Goal: Task Accomplishment & Management: Complete application form

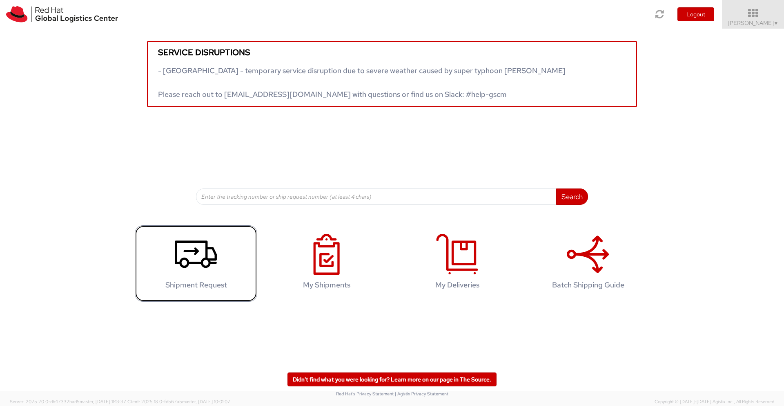
click at [187, 263] on use at bounding box center [196, 253] width 42 height 27
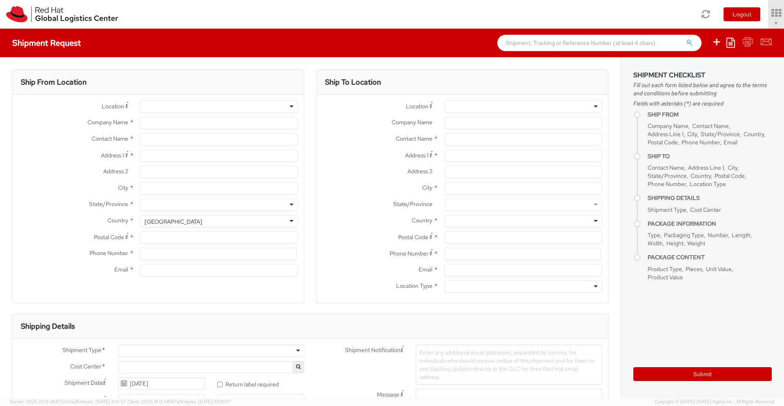
select select "700"
select select
type input "Red Hat"
type input "[PERSON_NAME]"
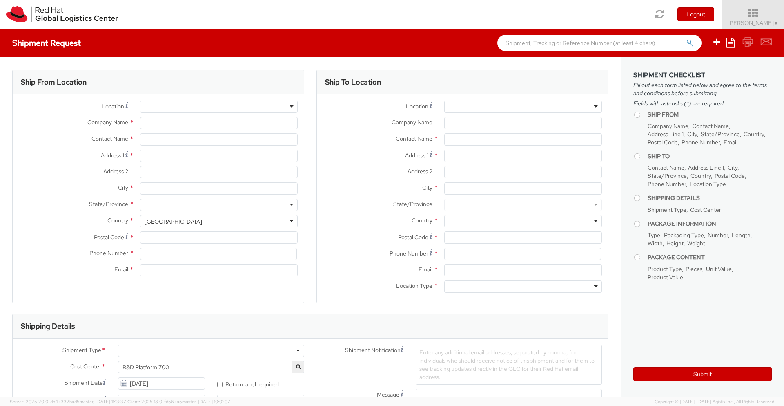
type input "[EMAIL_ADDRESS][DOMAIN_NAME]"
click at [194, 109] on div "RH - Remote" at bounding box center [219, 106] width 158 height 12
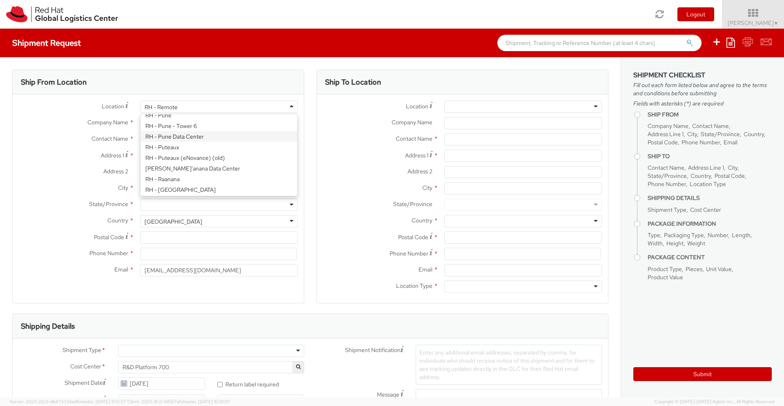
click at [33, 114] on div "Location * RH - Remote RH - Remote RH - [GEOGRAPHIC_DATA] - [GEOGRAPHIC_DATA] […" at bounding box center [158, 108] width 291 height 16
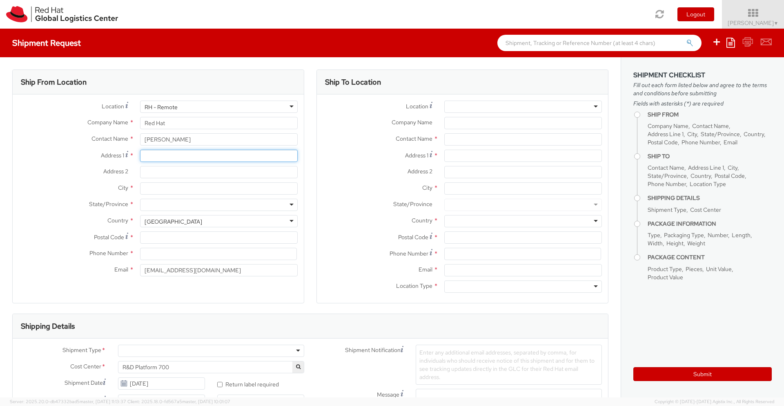
click at [145, 158] on input "Address 1 *" at bounding box center [219, 155] width 158 height 12
type input "[STREET_ADDRESS][PERSON_NAME]"
type input "Muthill"
type input "Crieff"
type input "Per"
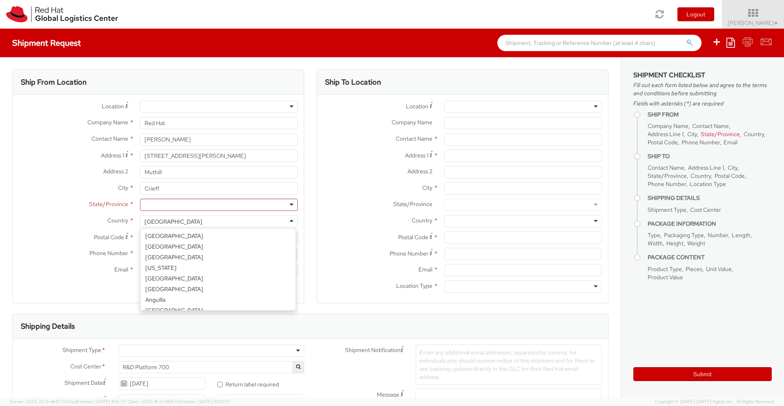
scroll to position [2059, 0]
select select "CM"
select select "KGS"
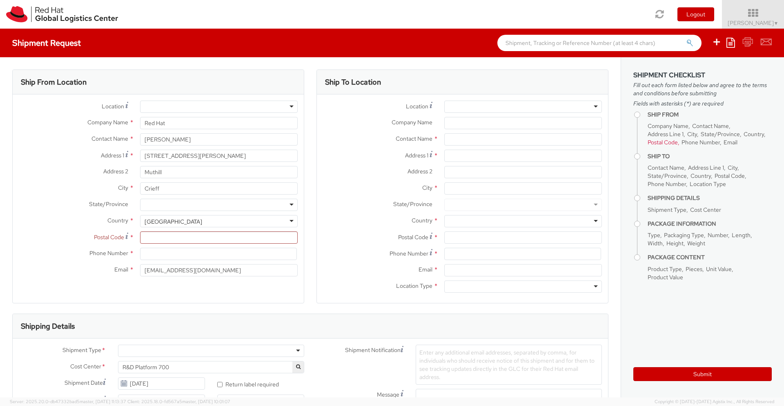
click at [180, 208] on div at bounding box center [219, 204] width 158 height 12
click at [174, 236] on input "Postal Code *" at bounding box center [219, 237] width 158 height 12
type input "PH52AB"
type input "[PHONE_NUMBER]"
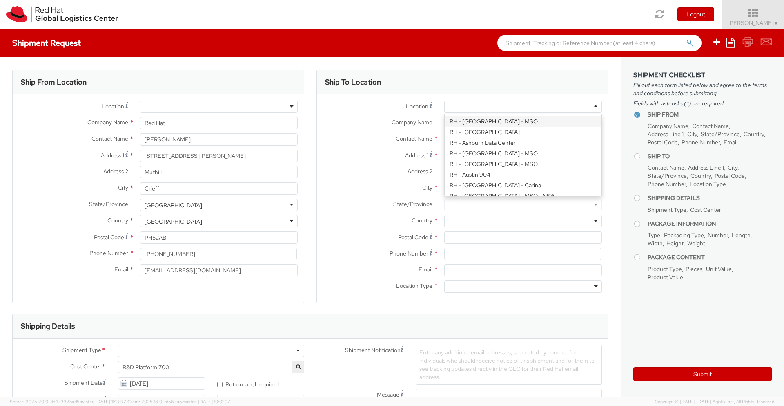
paste input "RH - [GEOGRAPHIC_DATA]"
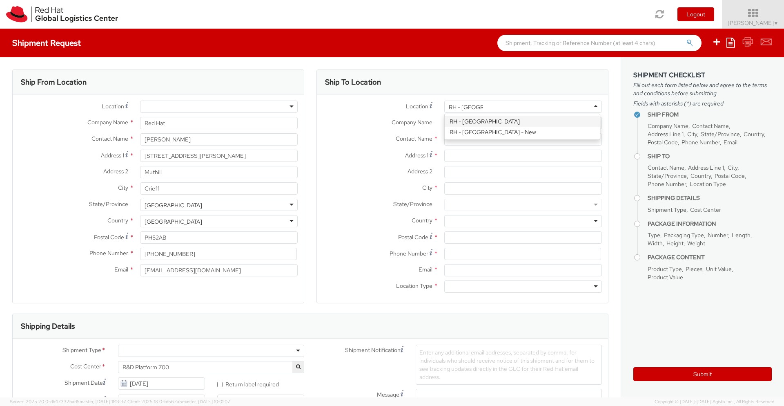
type input "RH - [GEOGRAPHIC_DATA]"
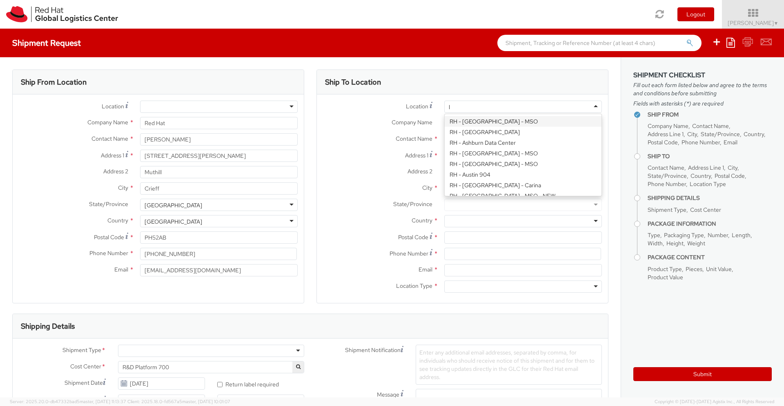
type input "lo"
type input "Red Hat UK Limited"
type input "[GEOGRAPHIC_DATA]"
type input "[STREET_ADDRESS]"
type input "[GEOGRAPHIC_DATA]"
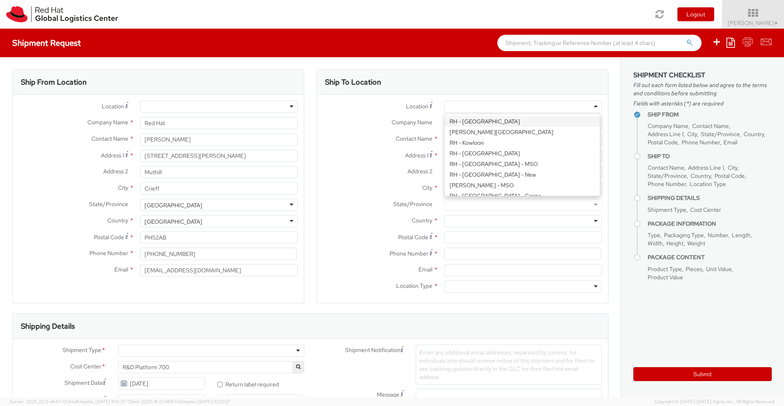
type input "EC3R8NB"
type input "44 207 009 4444"
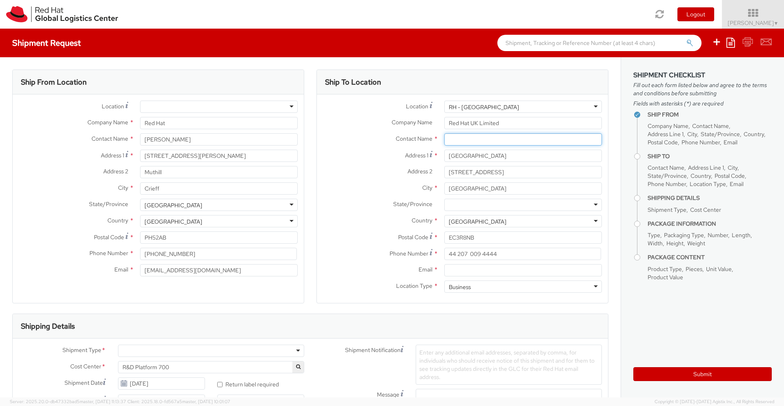
click at [485, 143] on input "text" at bounding box center [523, 139] width 158 height 12
paste input "Attn: Red Hat IT - Endpoint Systems"
type input "Attn: Red Hat IT - Endpoint Systems"
click at [463, 272] on input "Email *" at bounding box center [523, 270] width 158 height 12
paste input "[EMAIL_ADDRESS][DOMAIN_NAME]"
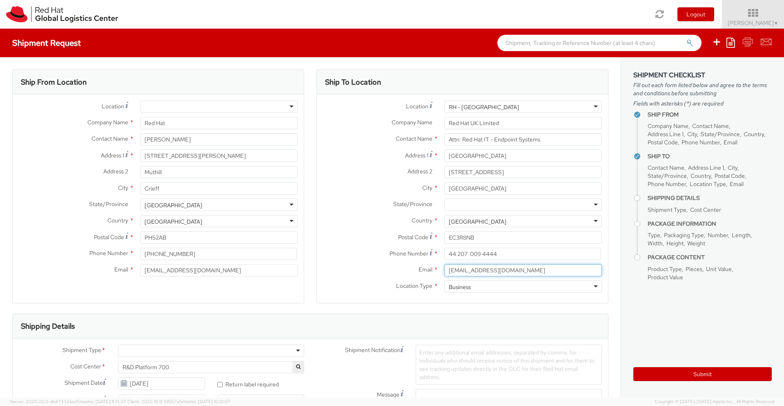
type input "[EMAIL_ADDRESS][DOMAIN_NAME]"
click at [149, 252] on input "[PHONE_NUMBER]" at bounding box center [218, 253] width 157 height 12
type input "44 777 280 9177"
click at [367, 255] on label "Phone Number *" at bounding box center [377, 252] width 121 height 11
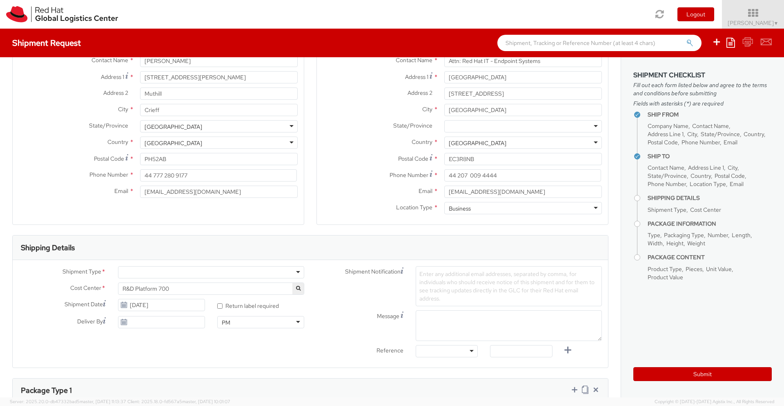
scroll to position [196, 0]
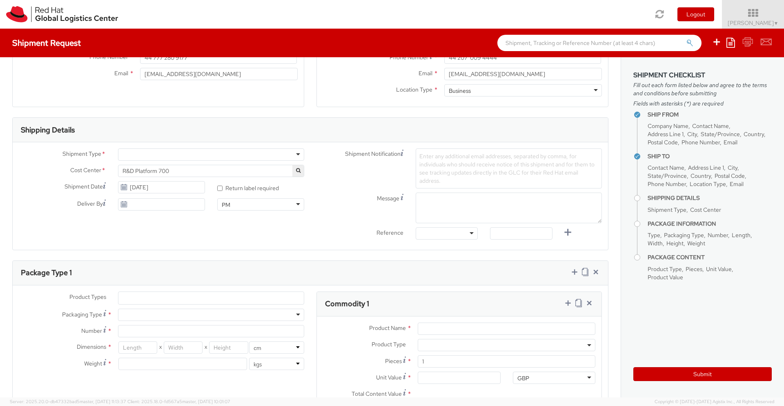
click at [179, 156] on div at bounding box center [211, 154] width 186 height 12
click at [174, 166] on span "R&D Platform 700" at bounding box center [211, 171] width 186 height 12
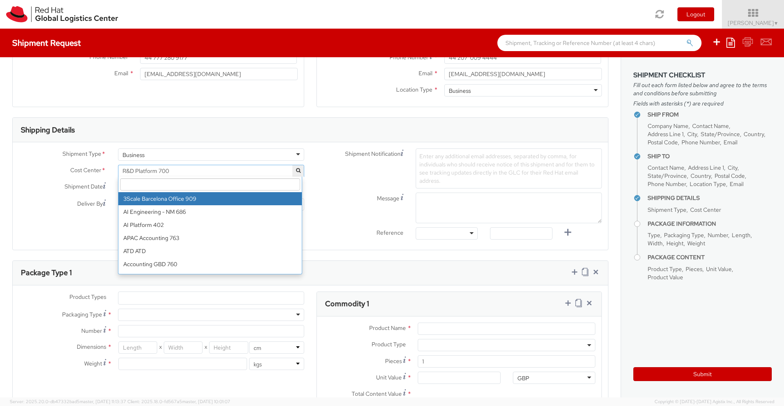
click at [174, 183] on input "search" at bounding box center [210, 184] width 180 height 12
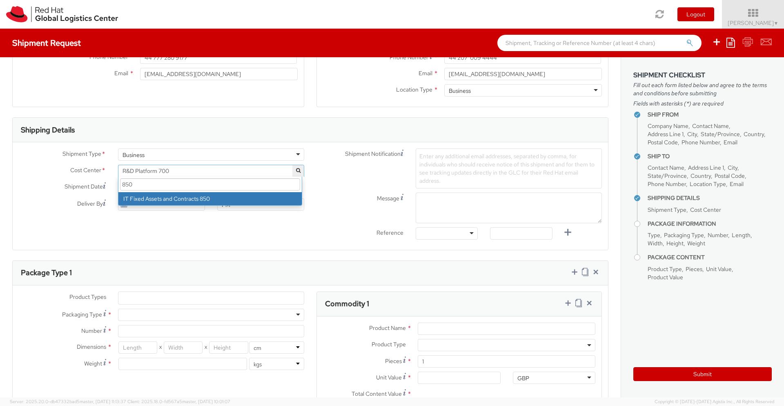
type input "850"
select select "850"
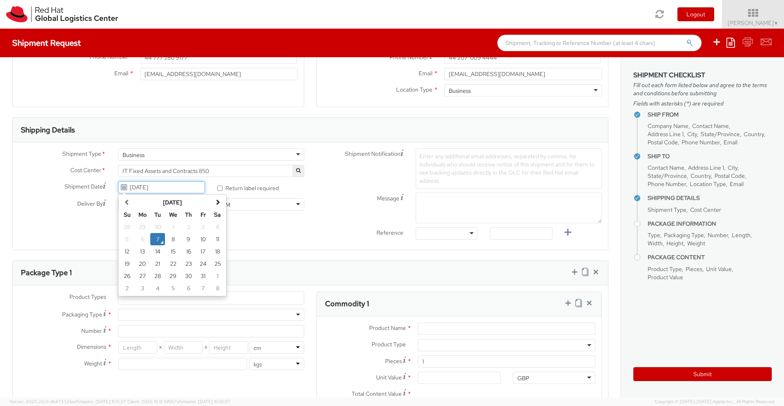
click at [168, 189] on input "[DATE]" at bounding box center [161, 187] width 87 height 12
click at [140, 250] on td "13" at bounding box center [142, 251] width 16 height 12
type input "[DATE]"
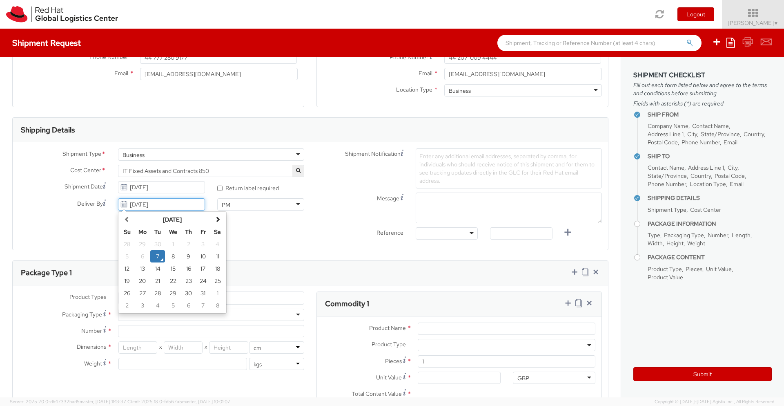
click at [154, 207] on input "[DATE]" at bounding box center [161, 204] width 87 height 12
click at [254, 262] on div "Package Type 1" at bounding box center [310, 273] width 595 height 25
click at [139, 206] on input "[DATE]" at bounding box center [161, 204] width 87 height 12
click at [139, 205] on input "[DATE]" at bounding box center [161, 204] width 87 height 12
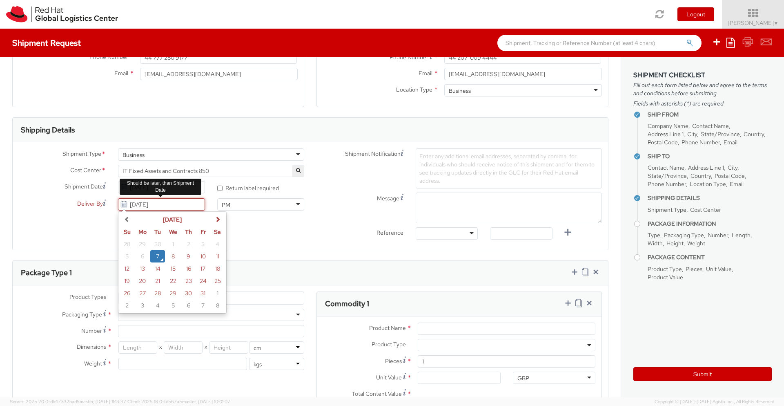
click at [139, 205] on input "[DATE]" at bounding box center [161, 204] width 87 height 12
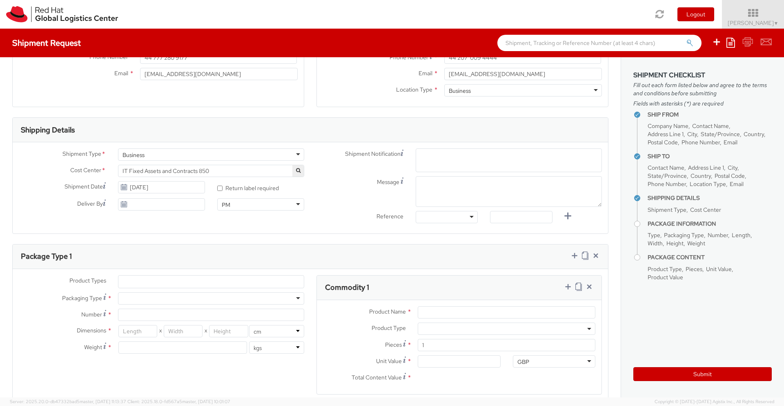
click at [295, 203] on div "PM" at bounding box center [260, 204] width 87 height 12
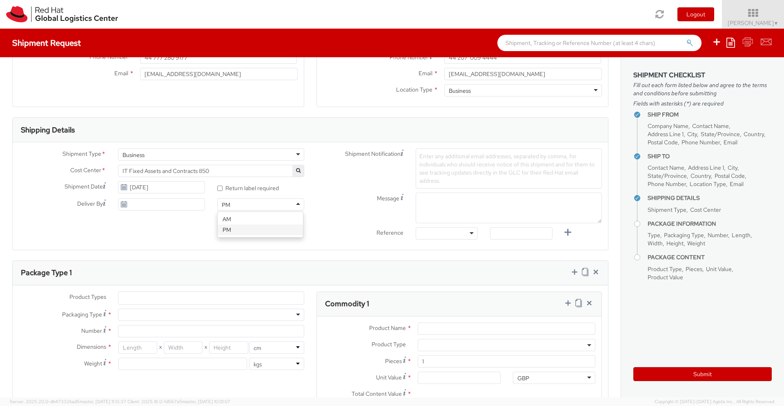
click at [277, 204] on div "PM" at bounding box center [260, 204] width 87 height 12
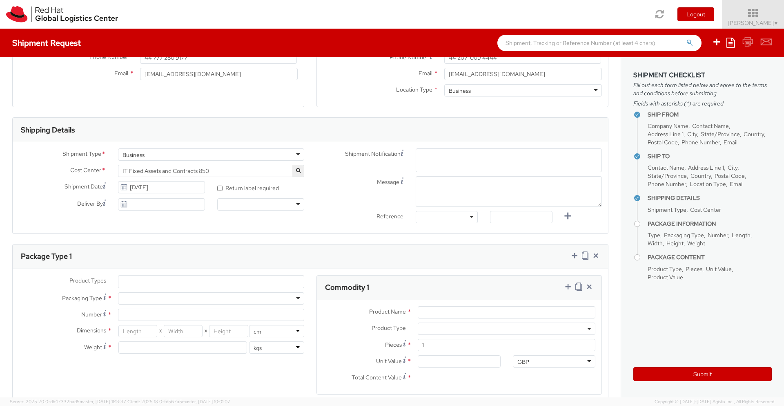
click at [432, 217] on div "Shipment Notification Enter any additional email addresses, separated by comma,…" at bounding box center [459, 187] width 298 height 79
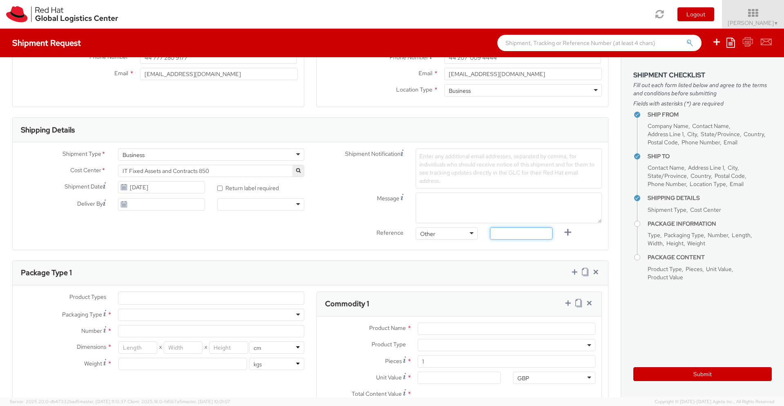
click at [531, 230] on input "text" at bounding box center [521, 233] width 62 height 12
paste input "RPCI0081210"
type input "RPCI0081210"
click at [495, 205] on textarea "Message" at bounding box center [509, 207] width 186 height 31
click at [468, 176] on span "Enter any additional email addresses, separated by comma, for individuals who s…" at bounding box center [506, 168] width 175 height 32
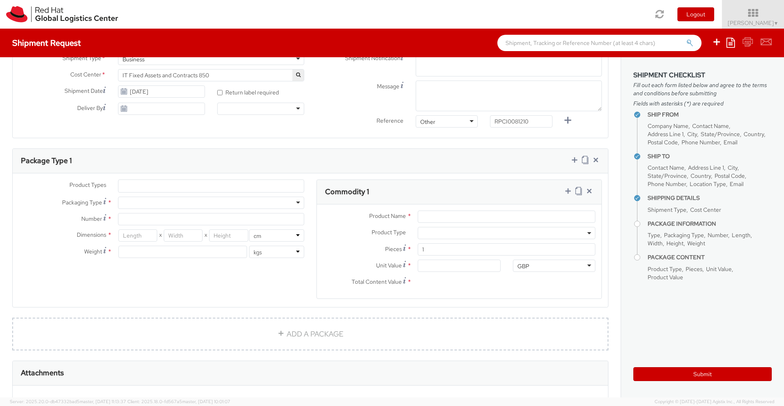
scroll to position [294, 0]
click at [170, 187] on div "Package Type 1 Product Types * Documents Docking Station Laptop Monitor Other H…" at bounding box center [310, 225] width 596 height 159
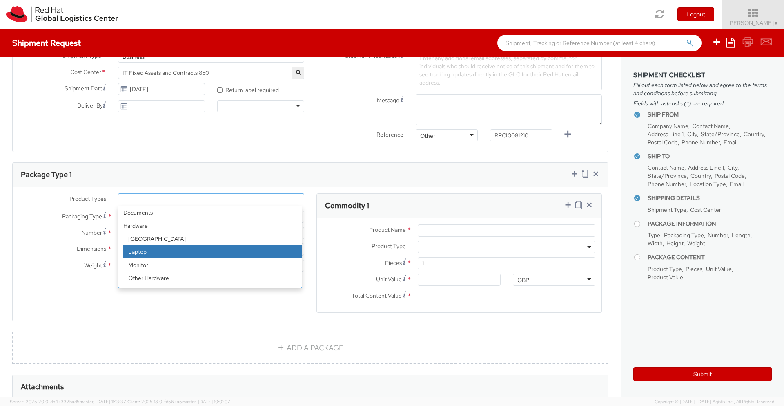
select select "LAPTOP"
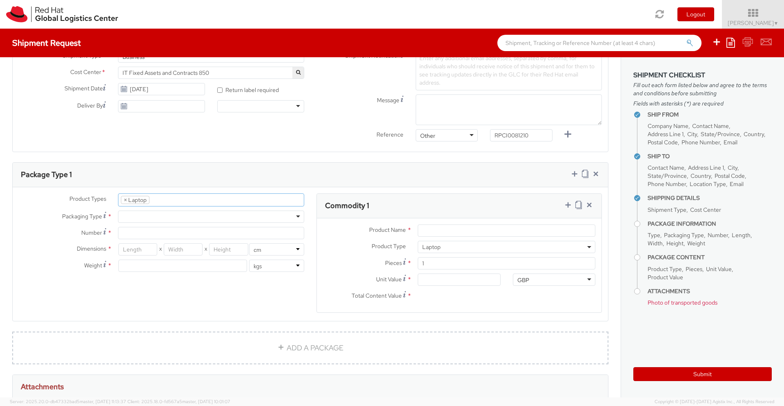
scroll to position [23, 0]
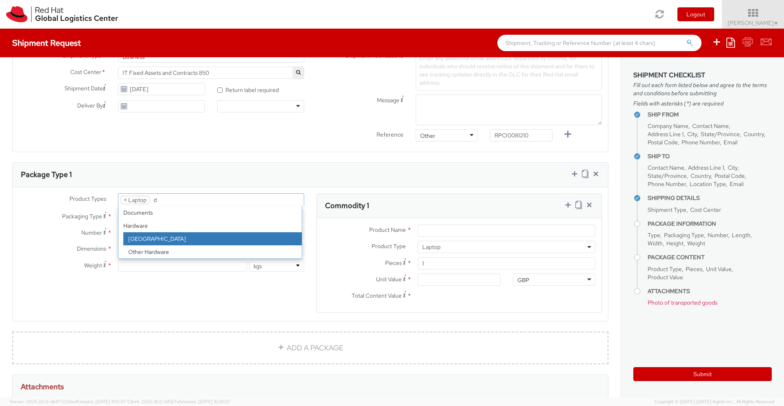
type input "d"
select select "DOC_STATION"
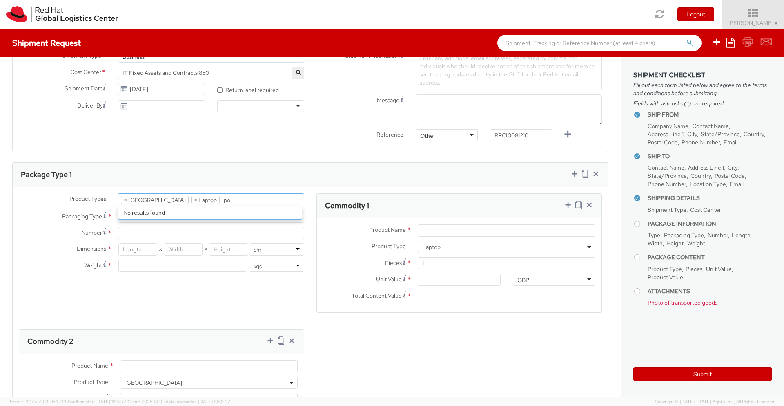
type input "p"
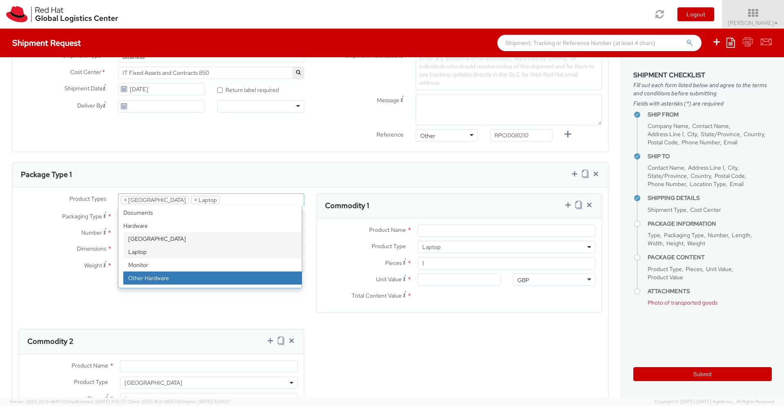
select select "HARD_OTHER"
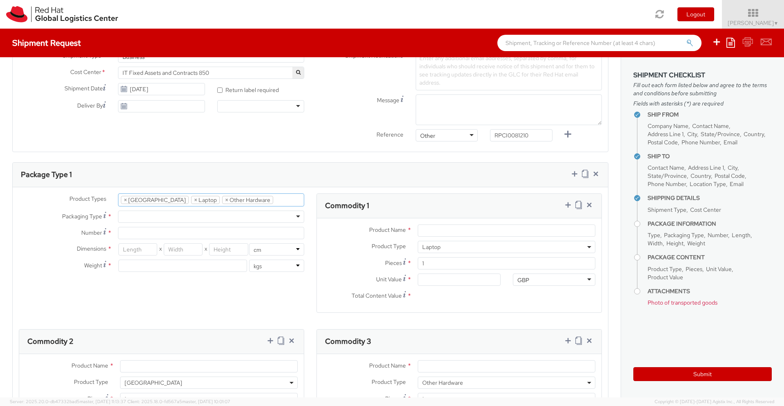
type input "Other Hardware"
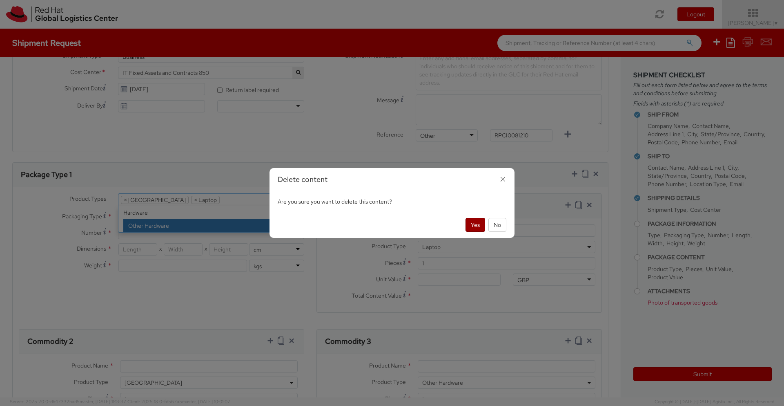
click at [481, 223] on button "Yes" at bounding box center [476, 225] width 20 height 14
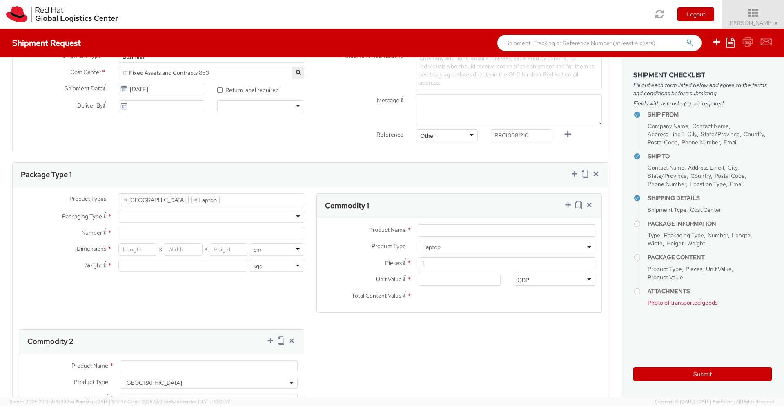
click at [154, 218] on div at bounding box center [211, 216] width 186 height 12
click at [217, 206] on span "× Docking Station × Laptop" at bounding box center [211, 199] width 186 height 13
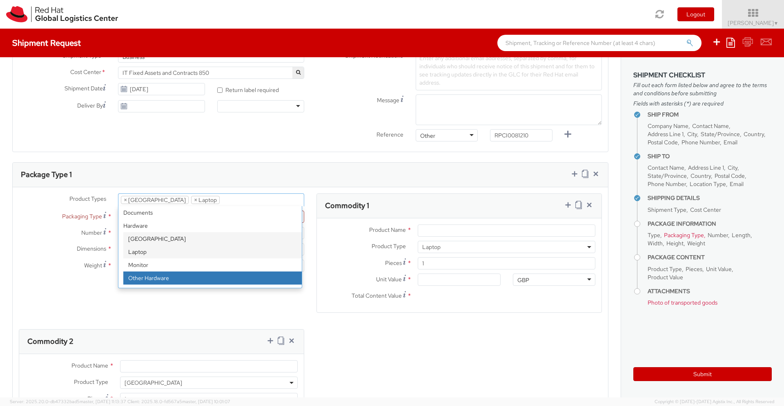
select select "HARD_OTHER"
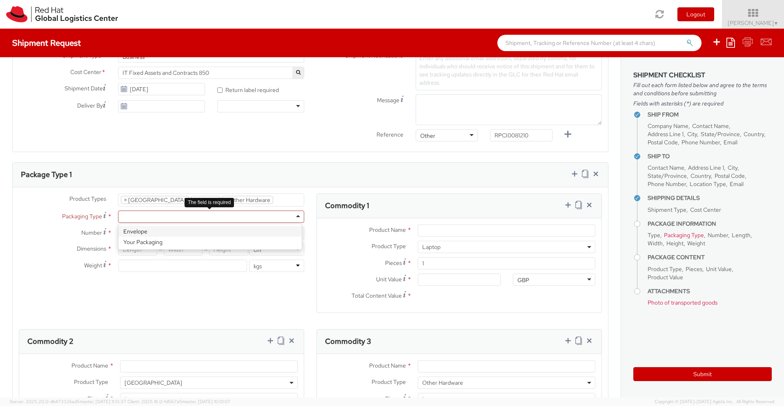
click at [156, 218] on div at bounding box center [211, 216] width 186 height 12
click at [154, 279] on div "Product Types * Documents Docking Station Laptop Monitor Other Hardware Server …" at bounding box center [162, 236] width 298 height 87
click at [230, 216] on div at bounding box center [211, 216] width 186 height 12
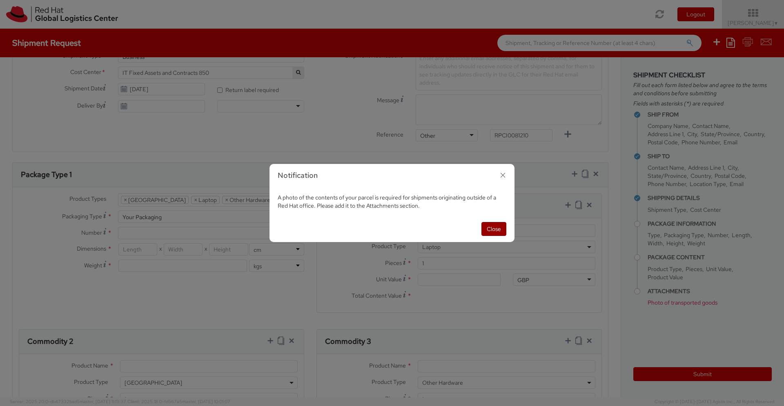
click at [494, 228] on button "Close" at bounding box center [493, 229] width 25 height 14
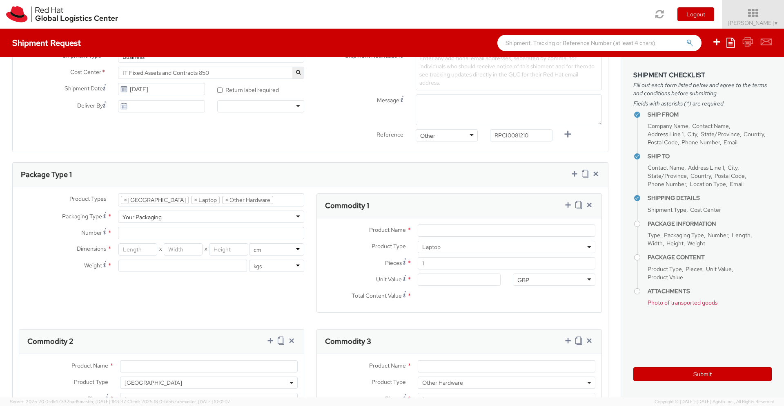
click at [151, 225] on div "Product Types * Documents Docking Station Laptop Monitor Other Hardware Server …" at bounding box center [162, 236] width 298 height 87
click at [155, 232] on input "Number *" at bounding box center [211, 233] width 186 height 12
type input "1"
click at [437, 235] on input "Product Name *" at bounding box center [507, 230] width 178 height 12
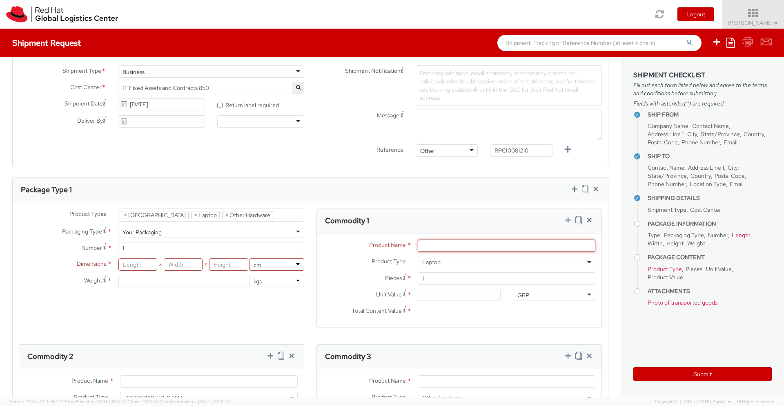
scroll to position [343, 0]
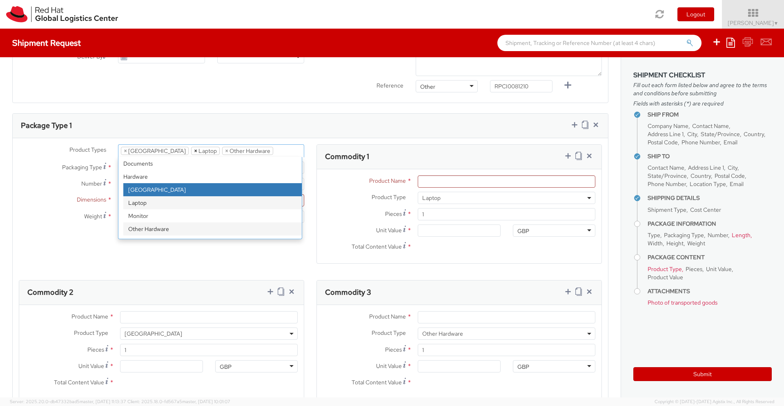
click at [194, 152] on span "×" at bounding box center [195, 150] width 3 height 7
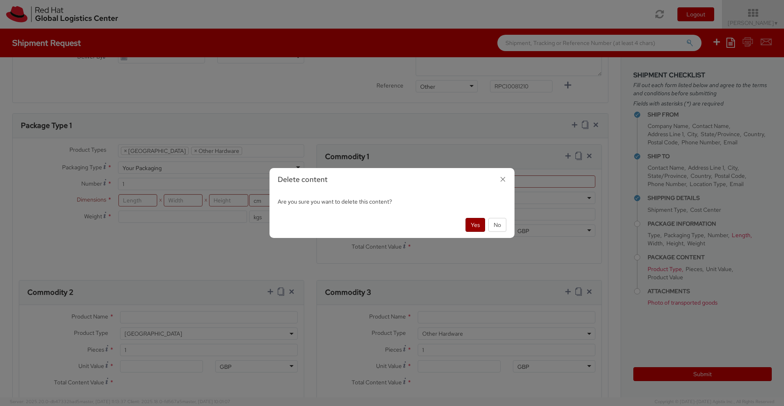
click at [475, 227] on button "Yes" at bounding box center [476, 225] width 20 height 14
select select "DOC_STATION"
select select "HARD_OTHER"
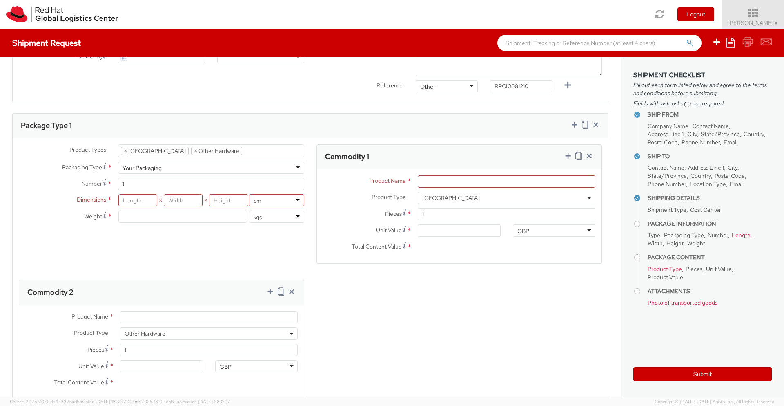
click at [435, 199] on span "[GEOGRAPHIC_DATA]" at bounding box center [506, 197] width 169 height 7
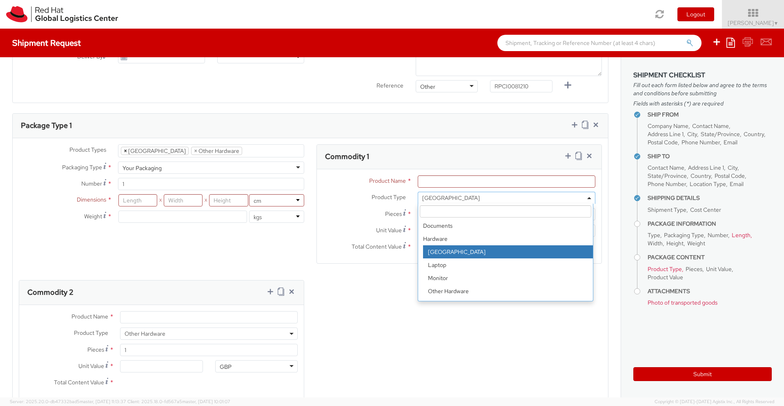
click at [122, 152] on li "× Docking Station" at bounding box center [155, 151] width 68 height 8
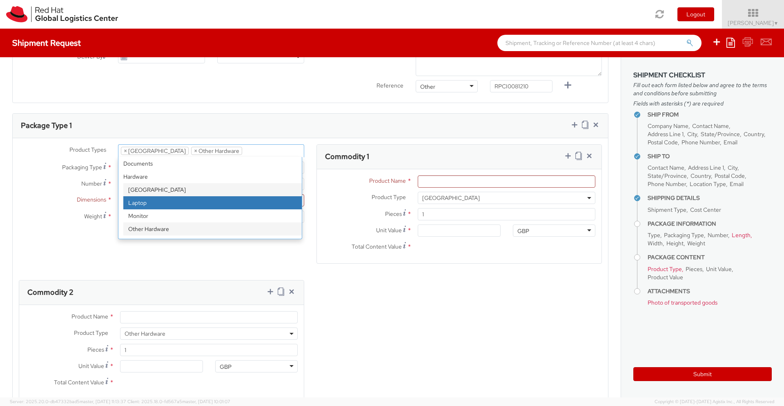
select select "LAPTOP"
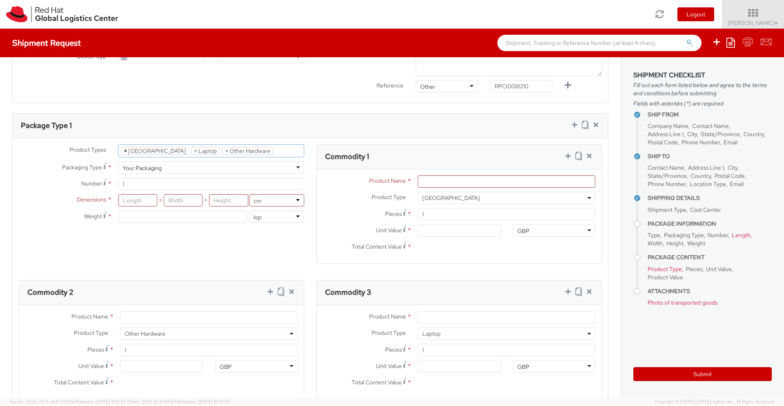
click at [124, 149] on span "×" at bounding box center [125, 150] width 3 height 7
select select "LAPTOP"
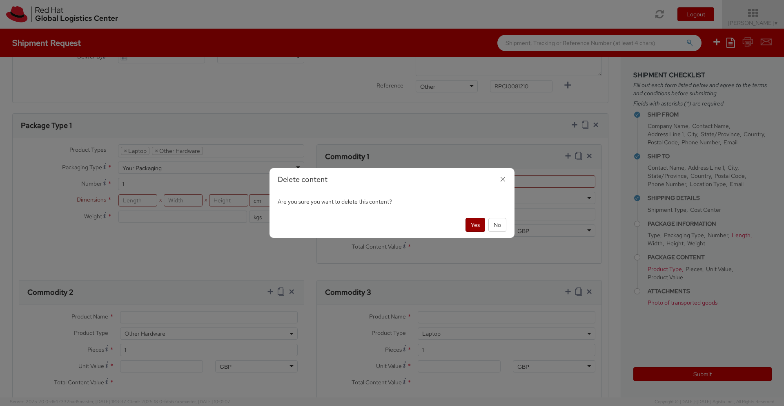
click at [472, 229] on button "Yes" at bounding box center [476, 225] width 20 height 14
select select "HARD_OTHER"
select select "LAPTOP"
